Goal: Task Accomplishment & Management: Manage account settings

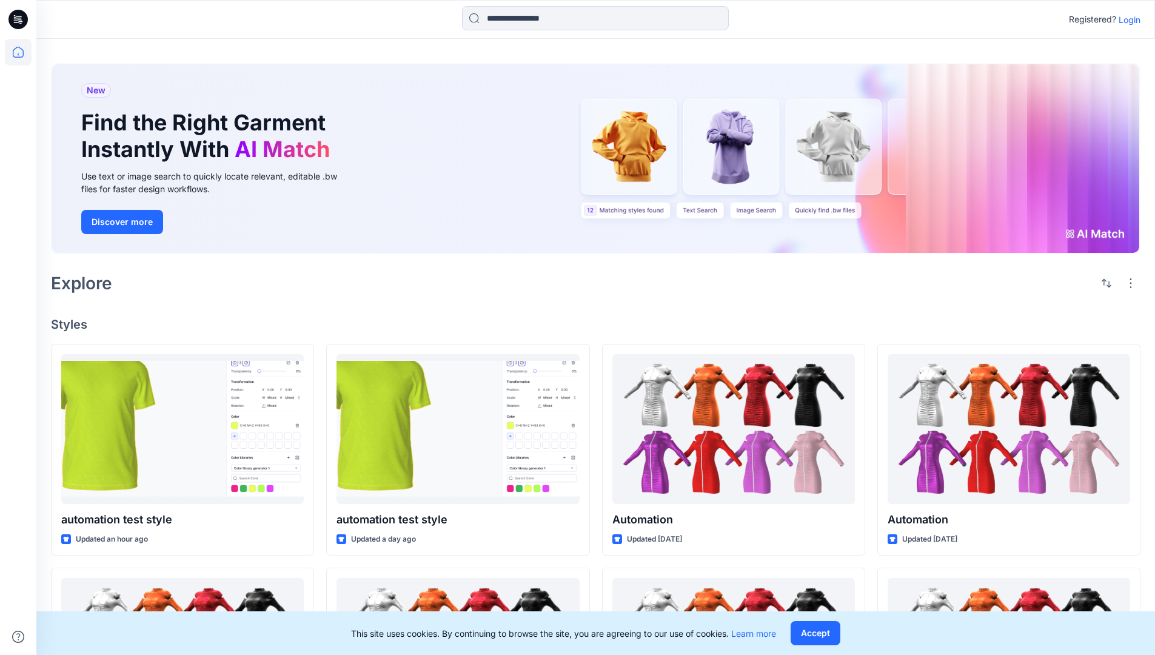
click at [1126, 19] on p "Login" at bounding box center [1129, 19] width 22 height 13
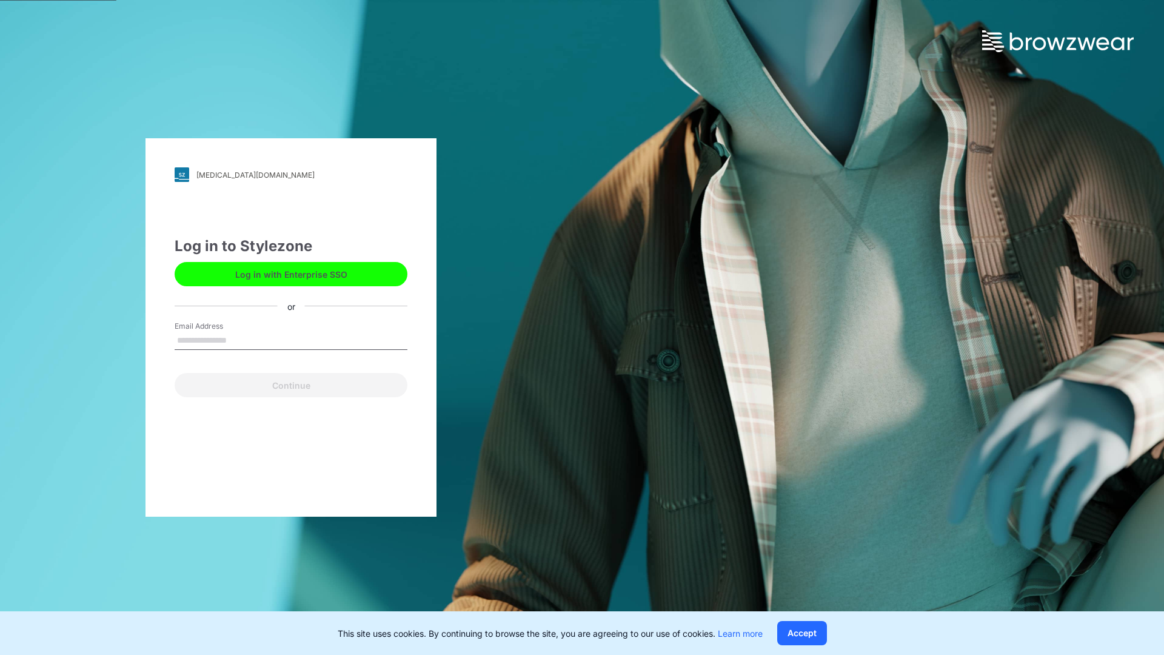
click at [239, 339] on input "Email Address" at bounding box center [291, 341] width 233 height 18
type input "**********"
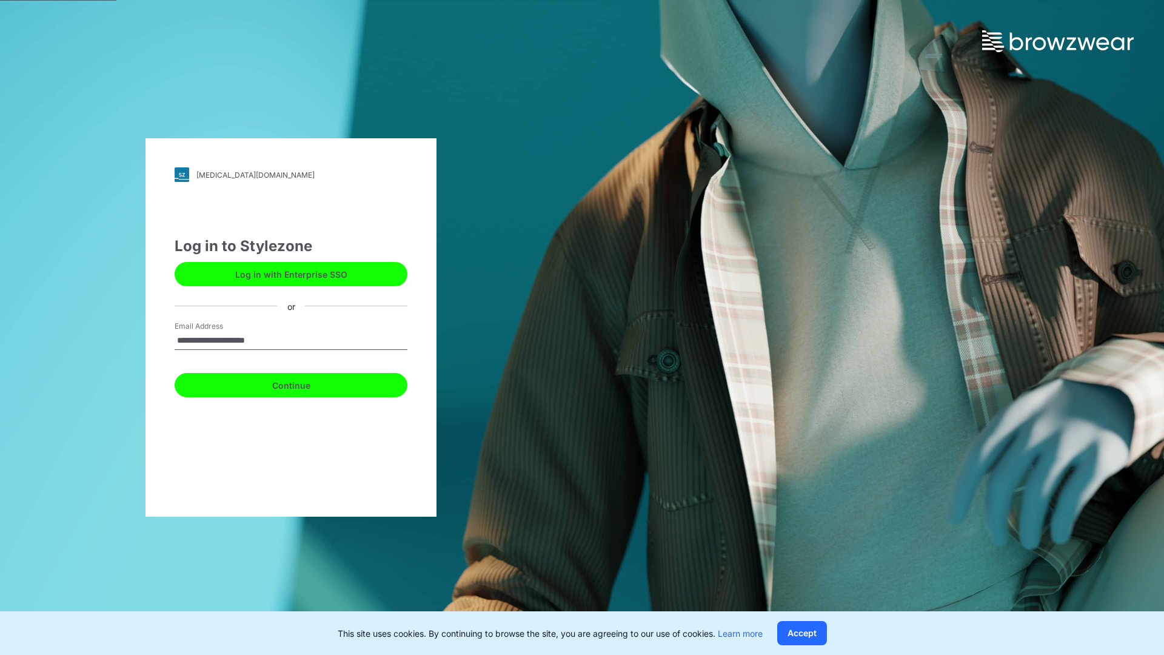
click at [304, 383] on button "Continue" at bounding box center [291, 385] width 233 height 24
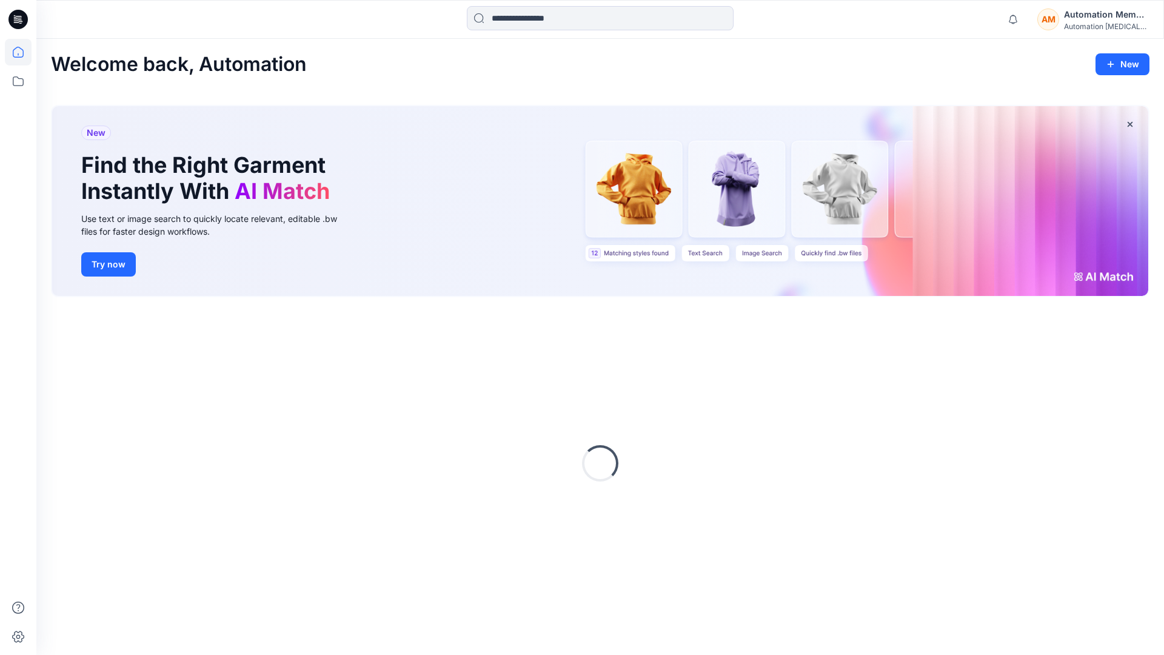
click at [21, 52] on icon at bounding box center [18, 52] width 27 height 27
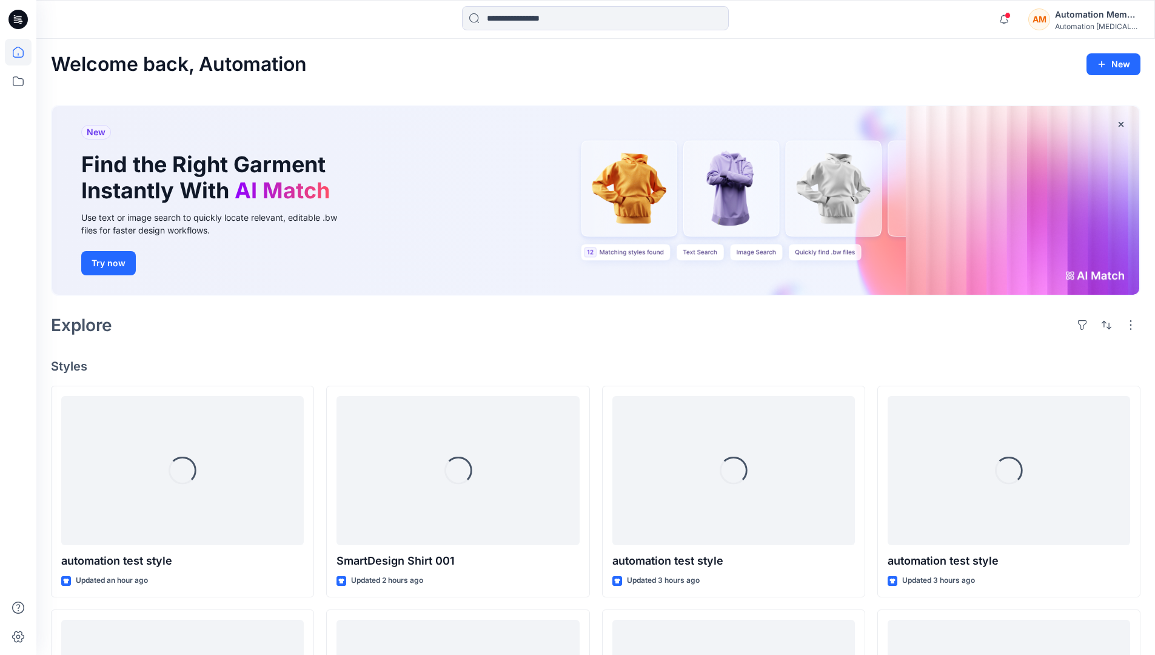
click at [1071, 15] on div "Automation Member" at bounding box center [1097, 14] width 85 height 15
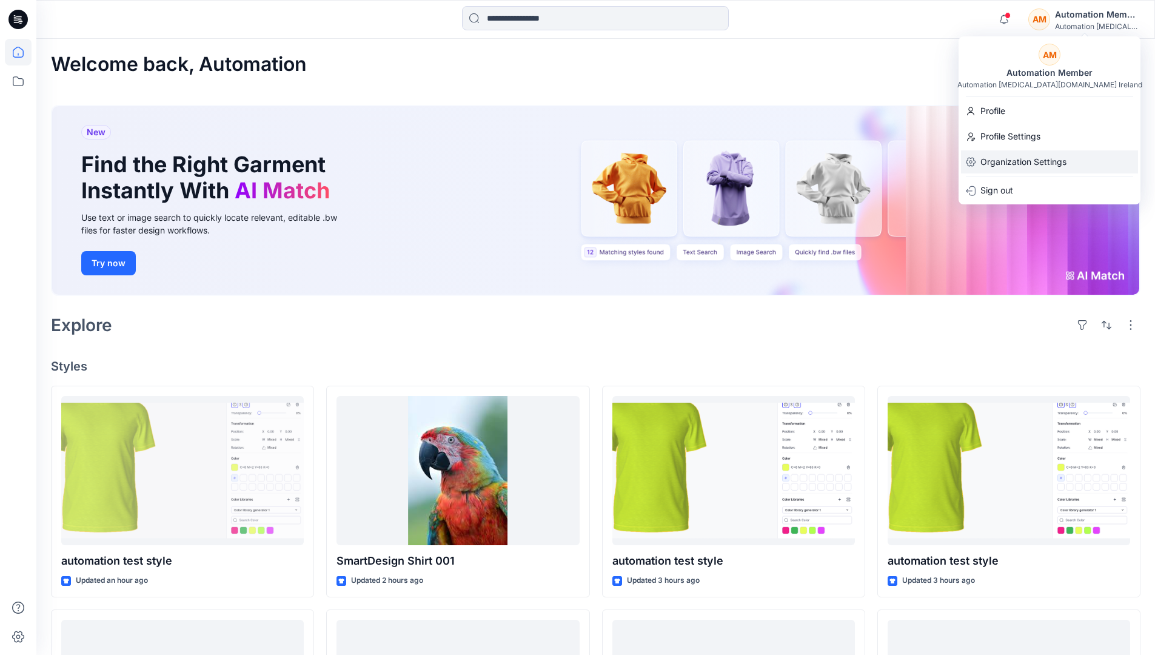
click at [1015, 155] on p "Organization Settings" at bounding box center [1023, 161] width 86 height 23
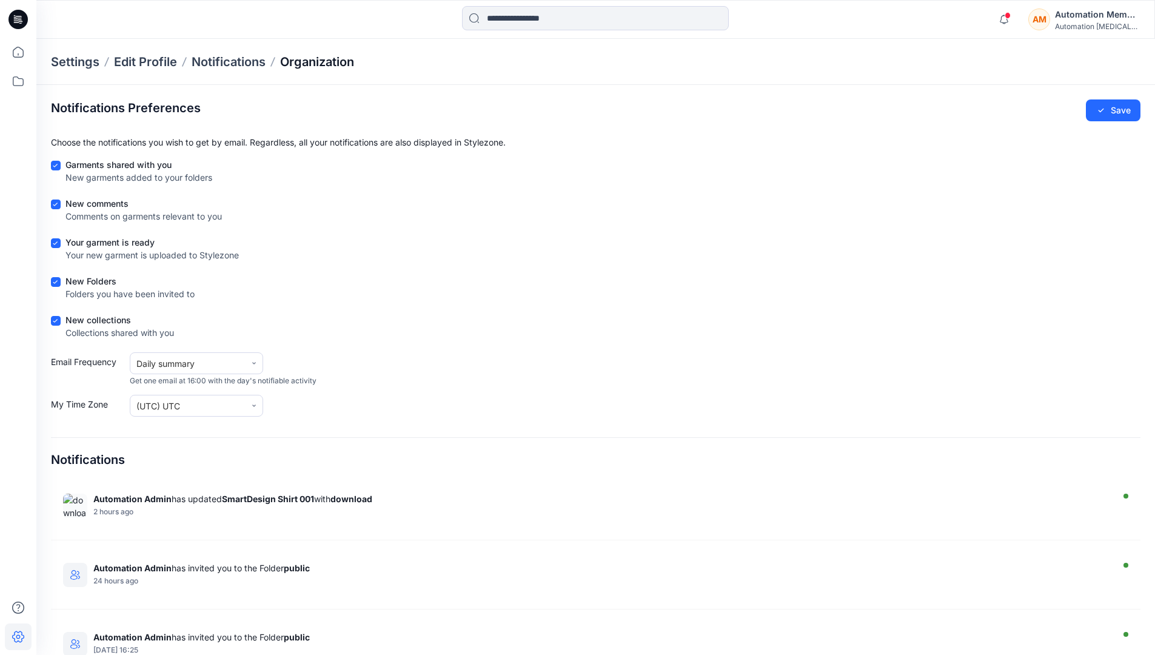
click at [340, 63] on p "Organization" at bounding box center [317, 61] width 74 height 17
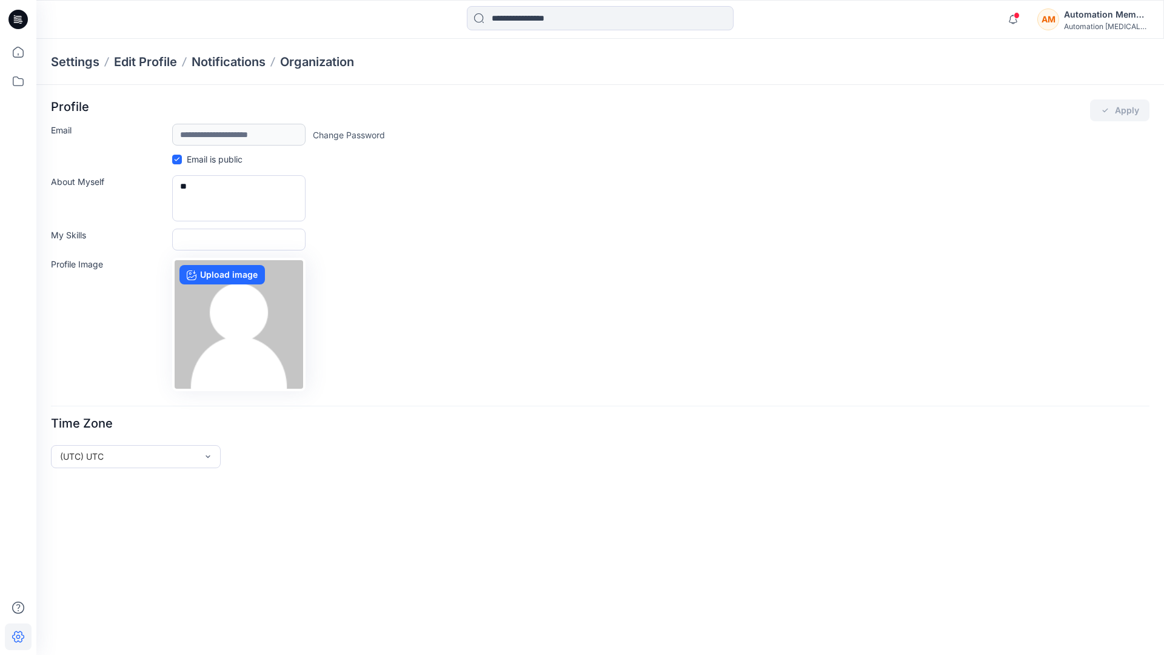
click at [1063, 21] on div "AM Automation Member Automation [MEDICAL_DATA]..." at bounding box center [1093, 19] width 112 height 24
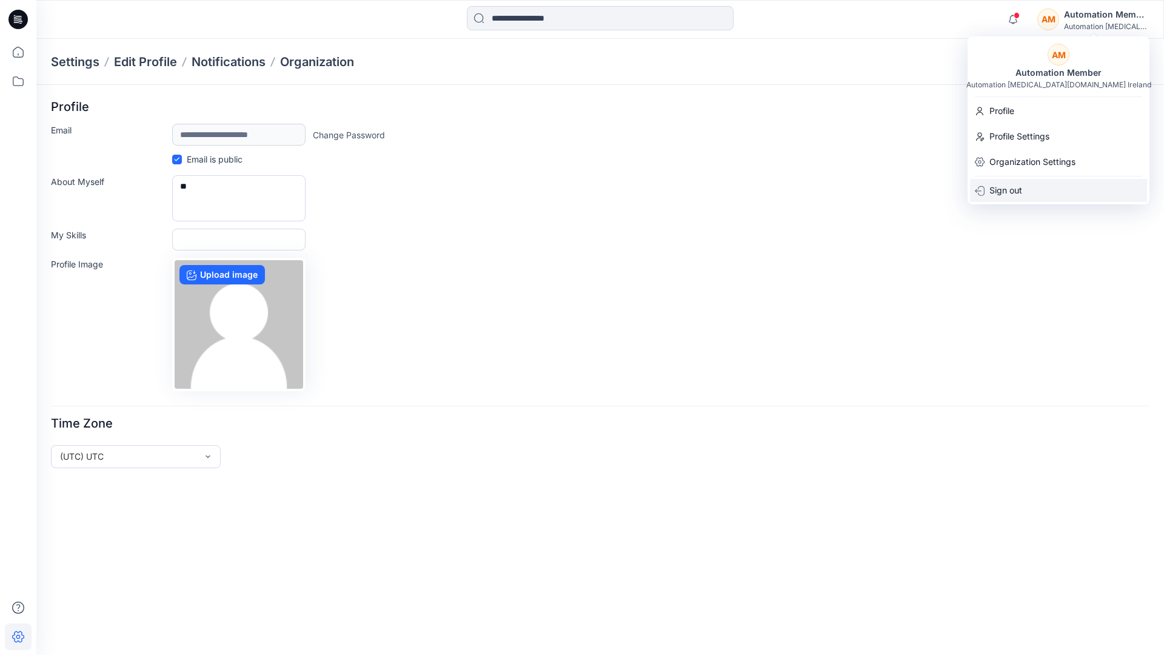
click at [1036, 186] on div "Sign out" at bounding box center [1058, 190] width 177 height 23
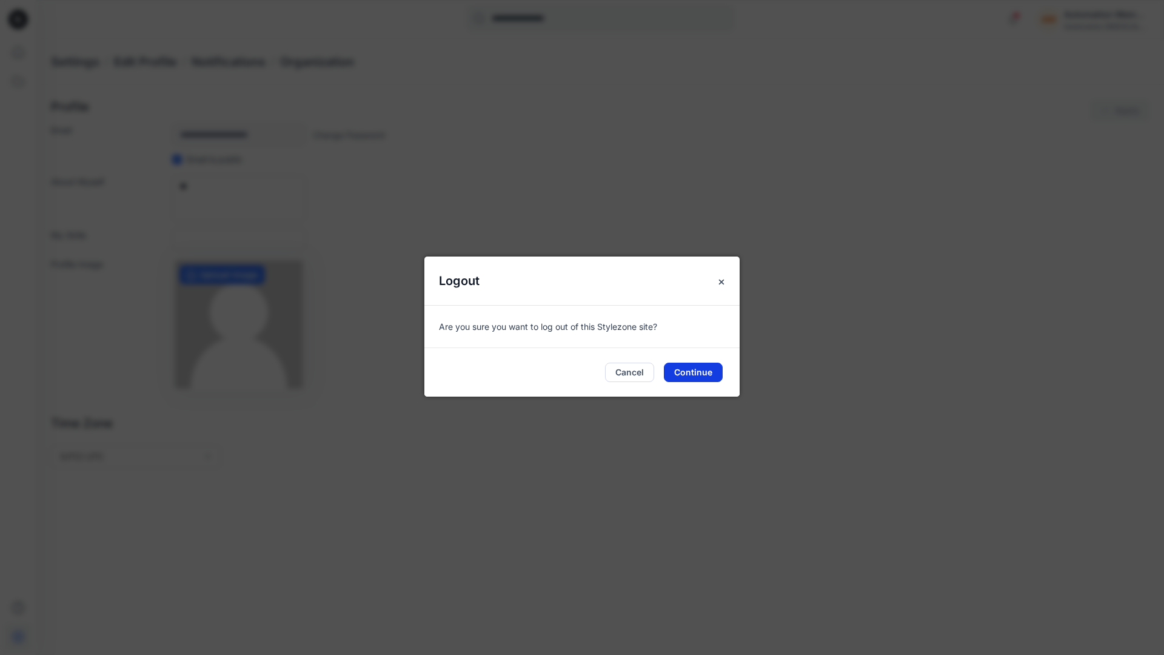
click at [677, 367] on button "Continue" at bounding box center [693, 371] width 59 height 19
